Goal: Answer question/provide support

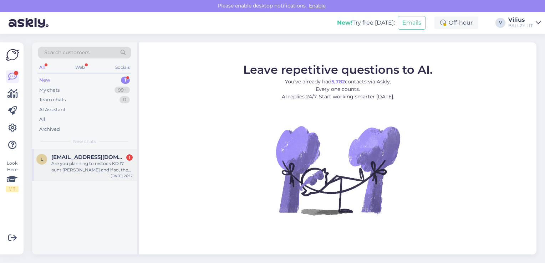
click at [102, 167] on div "Are you planning to restock KD 17 aunt [PERSON_NAME] and if so, then when?" at bounding box center [91, 166] width 81 height 13
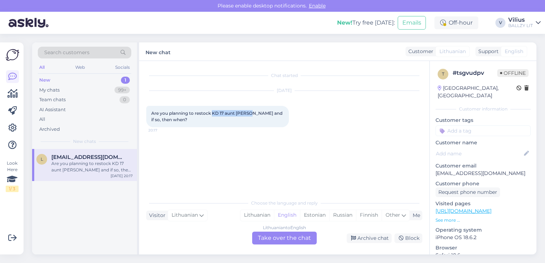
drag, startPoint x: 213, startPoint y: 113, endPoint x: 249, endPoint y: 114, distance: 36.0
click at [249, 114] on span "Are you planning to restock KD 17 aunt [PERSON_NAME] and if so, then when?" at bounding box center [217, 117] width 132 height 12
copy span "KD 17 aunt [PERSON_NAME]"
click at [252, 216] on div "Lithuanian" at bounding box center [257, 215] width 34 height 11
click at [293, 243] on div "Lithuanian to Lithuanian Take over the chat" at bounding box center [284, 238] width 65 height 13
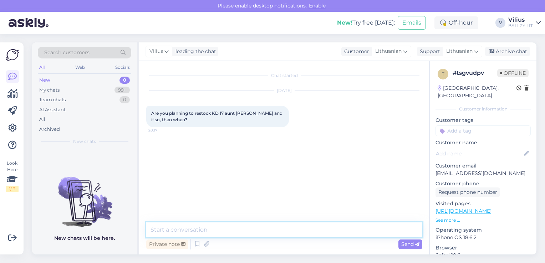
click at [278, 232] on textarea at bounding box center [284, 230] width 276 height 15
type textarea "Laba diena, neturėsime, kadangi tai praėjusių metų leidimas."
